Goal: Information Seeking & Learning: Learn about a topic

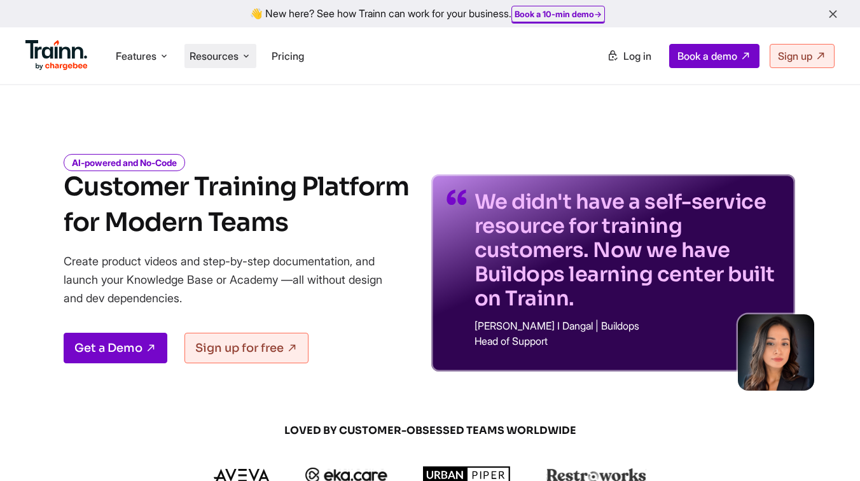
click at [232, 53] on span "Resources" at bounding box center [214, 56] width 49 height 14
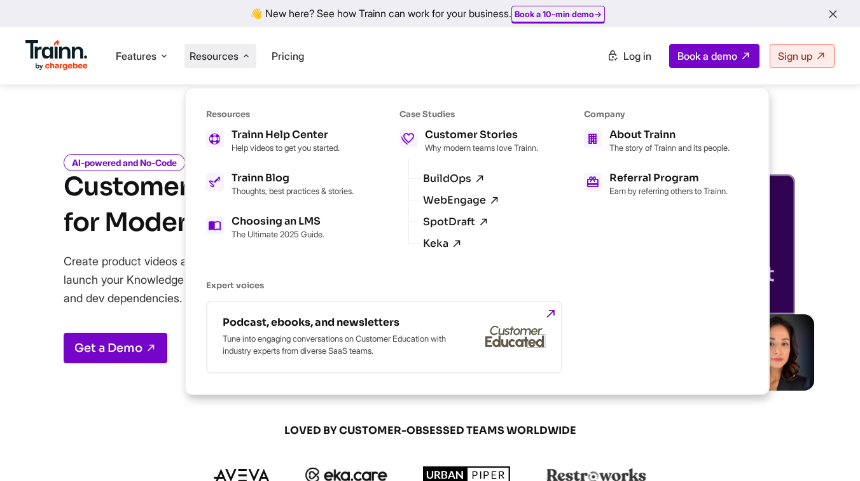
click at [39, 333] on div "AI-powered and No-Code Customer Training Platform for Modern Teams Create produ…" at bounding box center [430, 253] width 860 height 235
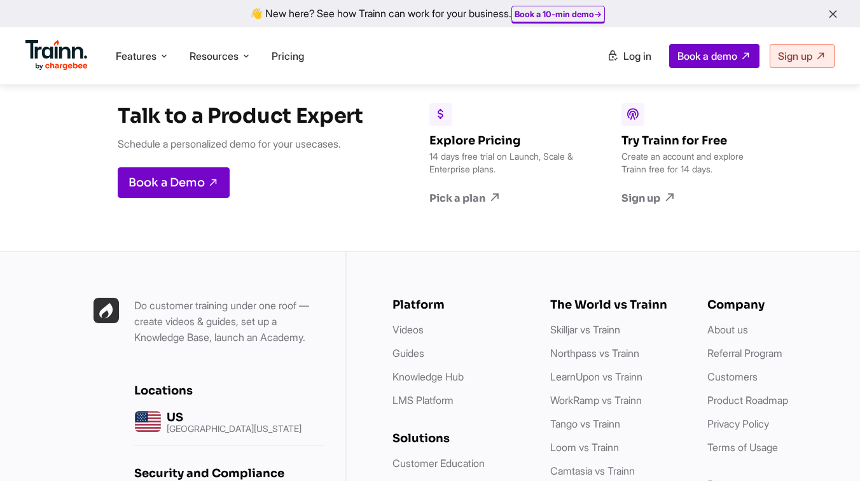
scroll to position [3800, 0]
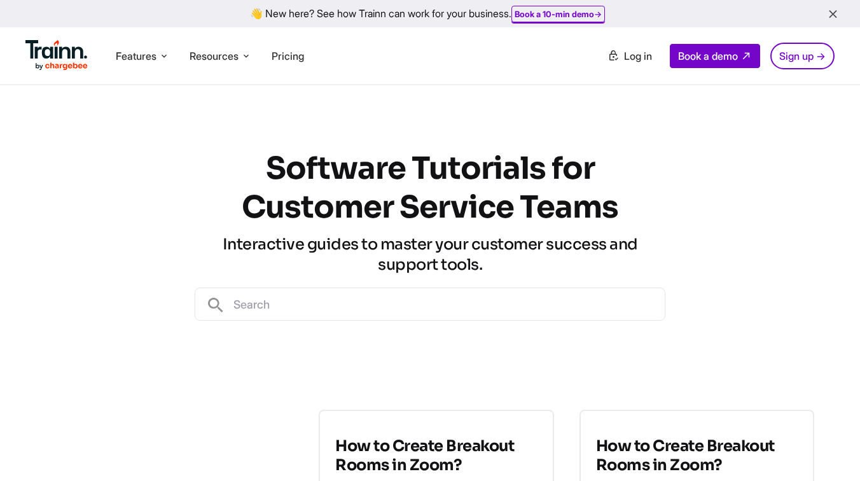
click at [372, 306] on input "text" at bounding box center [445, 304] width 439 height 32
type input "r"
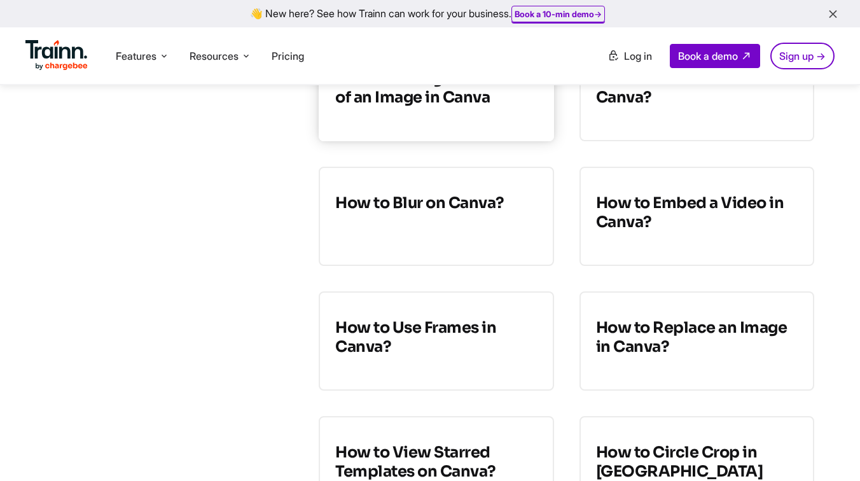
scroll to position [9815, 0]
